Goal: Transaction & Acquisition: Purchase product/service

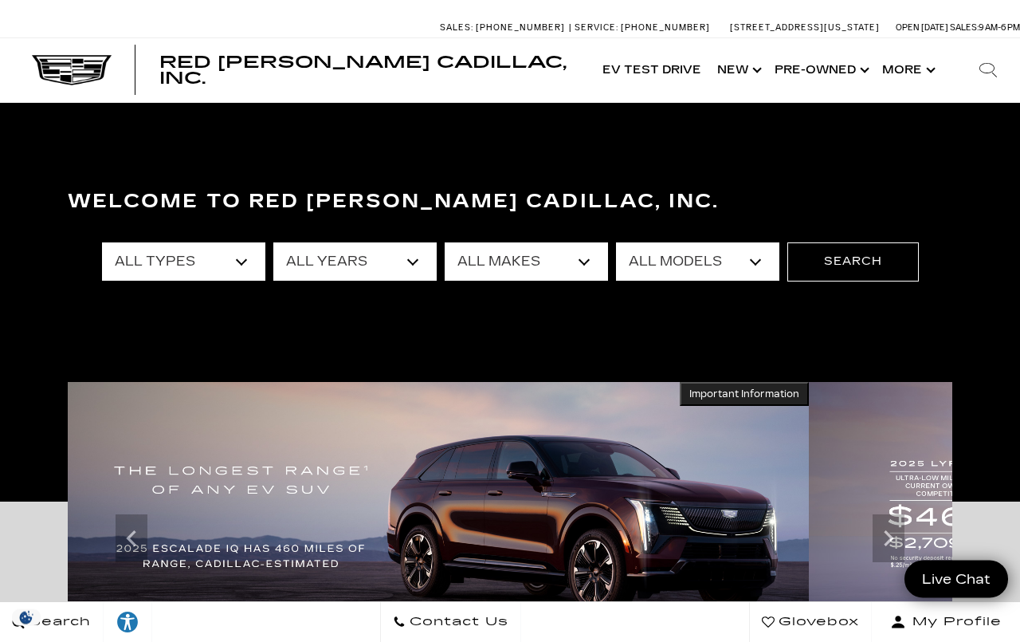
click at [747, 266] on select "All Models A4 Crown Signia CT4 CT5 Discovery E-Class Enclave Escalade Escalade …" at bounding box center [697, 261] width 163 height 38
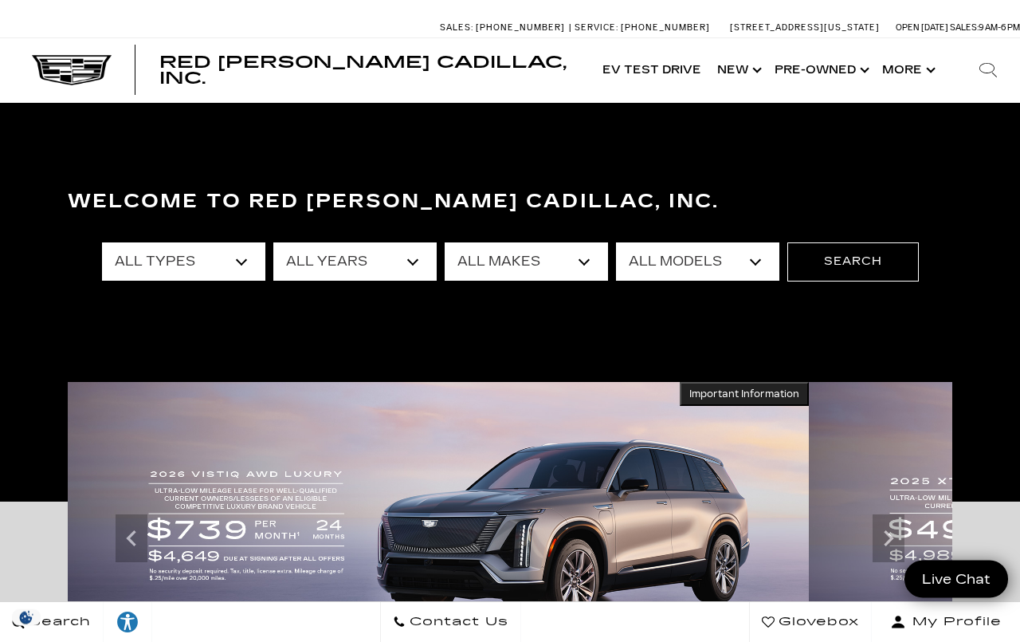
select select "XT5"
click at [414, 273] on select "All Years 2025 2024" at bounding box center [354, 261] width 163 height 38
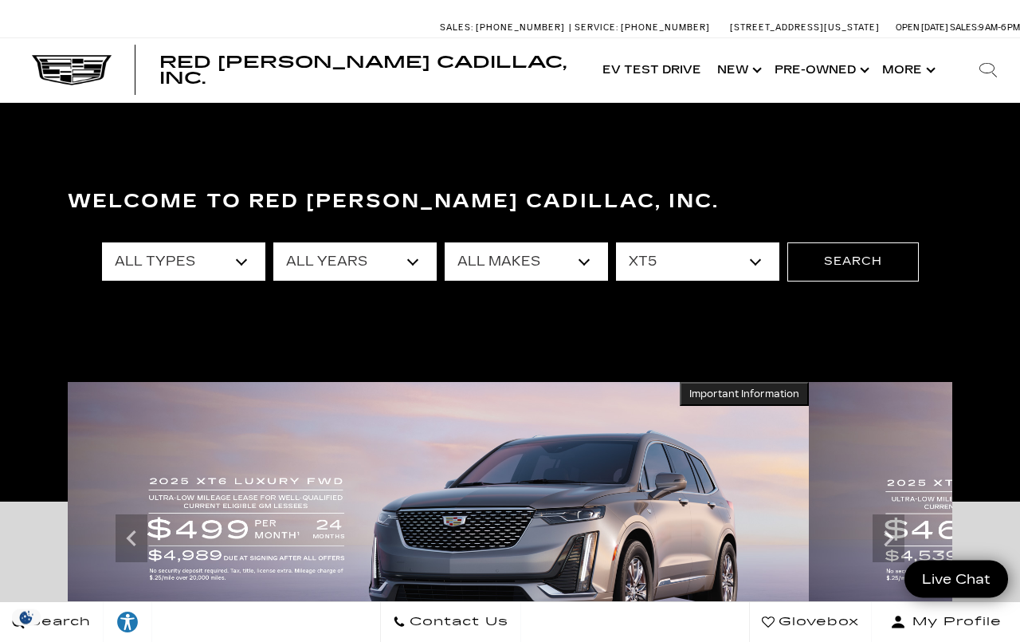
select select "2025"
click at [856, 264] on button "Search" at bounding box center [854, 261] width 132 height 38
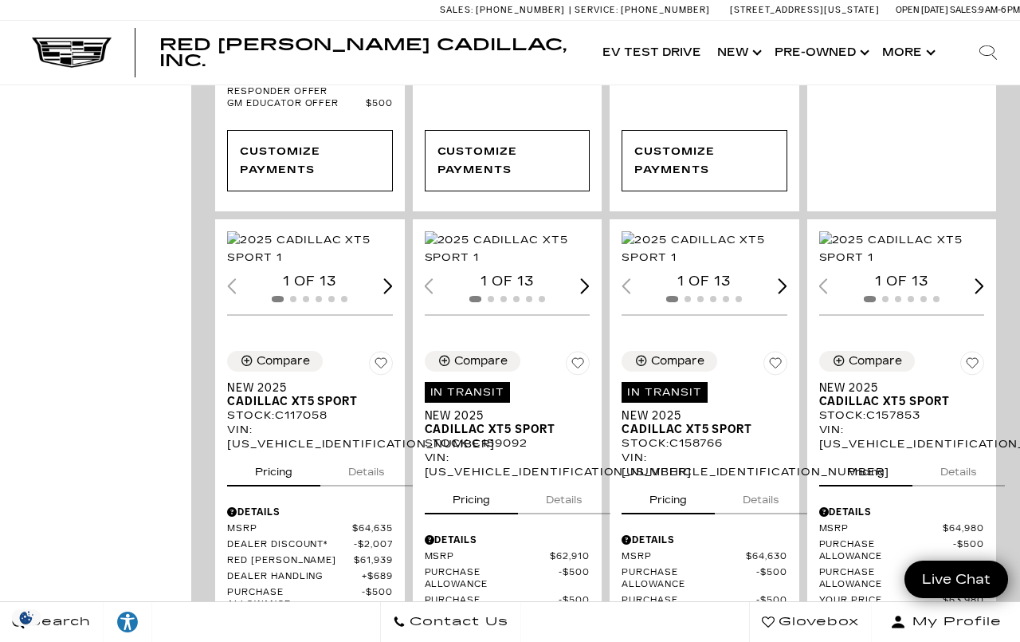
scroll to position [1039, 0]
click at [521, 267] on img "1 / 2" at bounding box center [508, 249] width 166 height 35
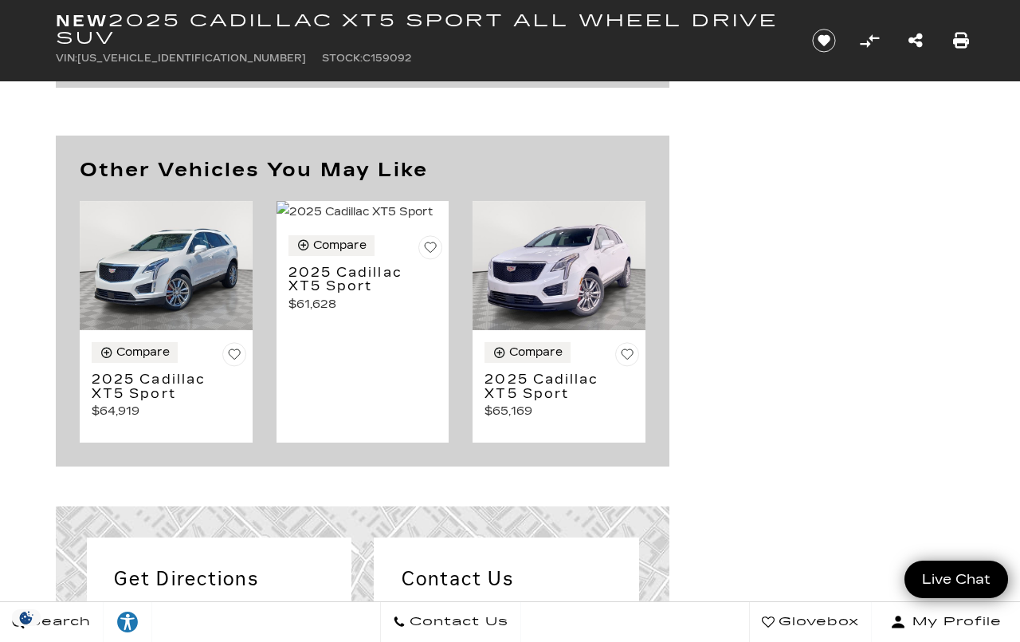
scroll to position [7350, 0]
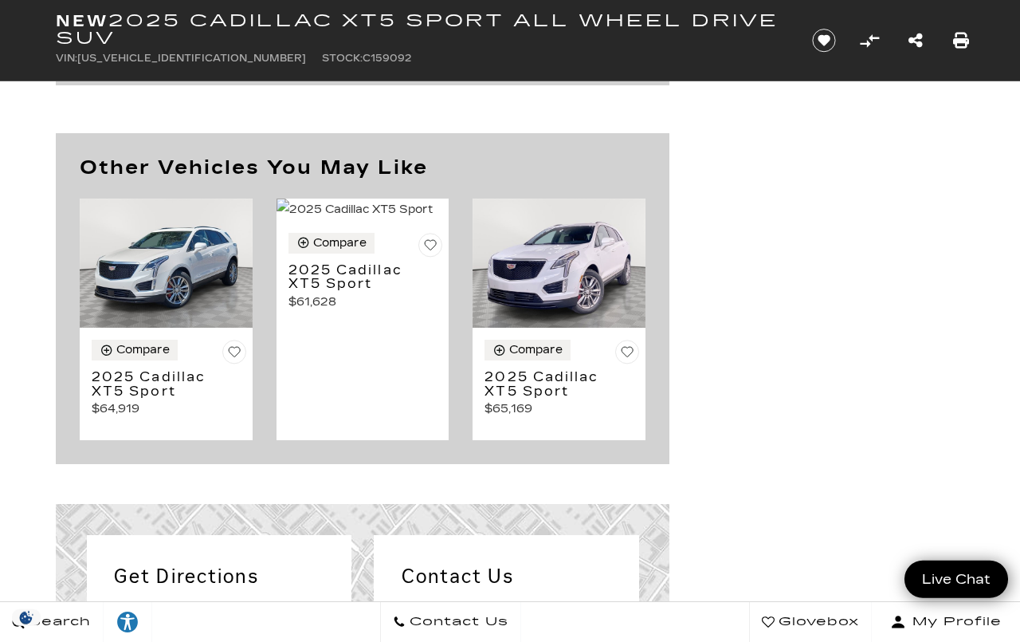
click at [167, 305] on img at bounding box center [166, 264] width 173 height 130
